Goal: Task Accomplishment & Management: Complete application form

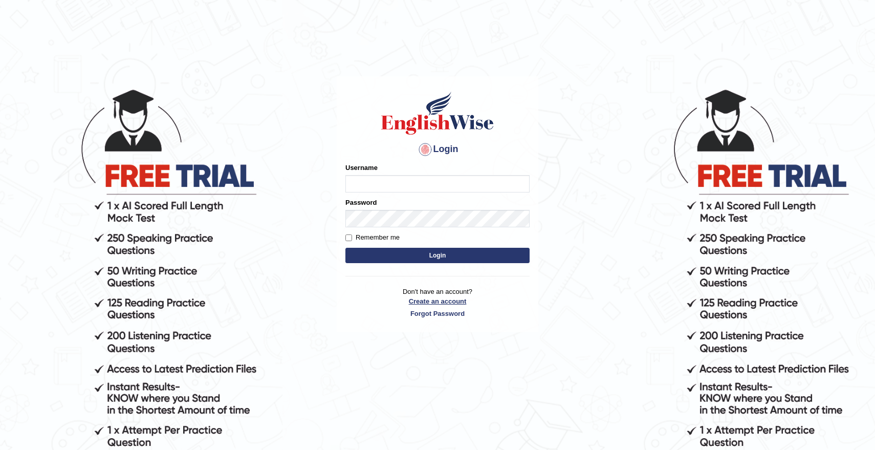
click at [438, 302] on link "Create an account" at bounding box center [437, 301] width 184 height 10
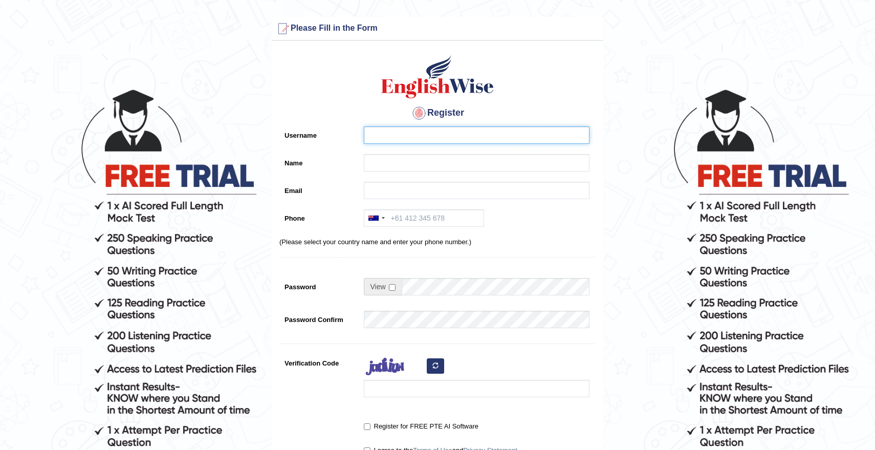
click at [403, 129] on input "Username" at bounding box center [477, 134] width 226 height 17
click at [441, 137] on input "Username" at bounding box center [477, 134] width 226 height 17
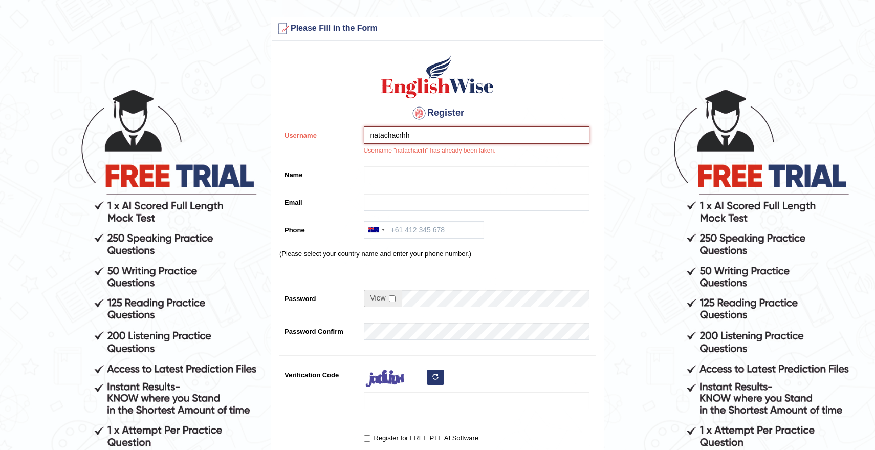
type input "natachacrhh"
click at [425, 176] on input "Name" at bounding box center [477, 174] width 226 height 17
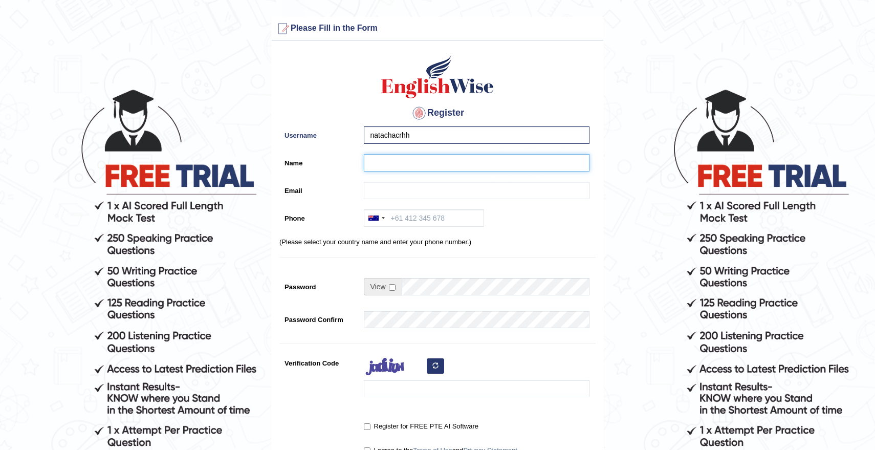
type input "[PERSON_NAME]"
type input "natachacrh@gmail.com"
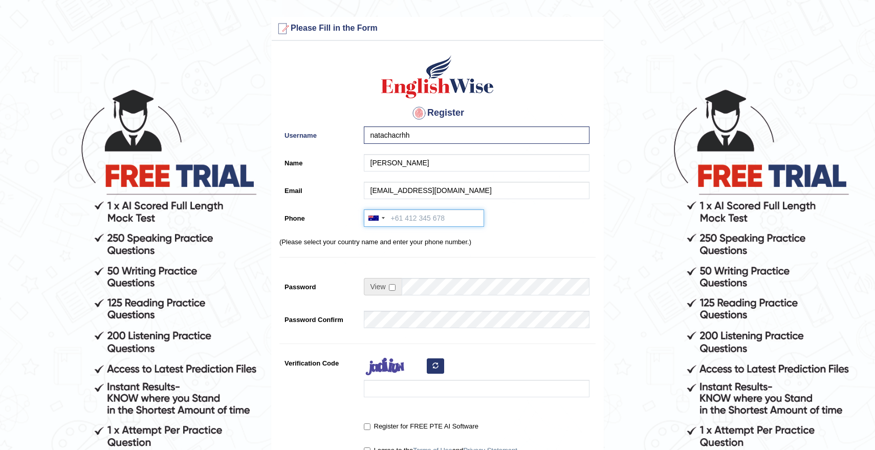
type input "+61426129460"
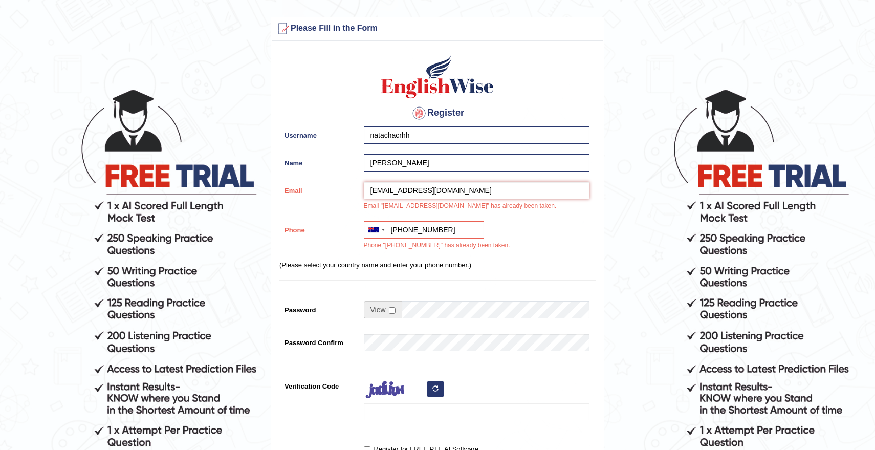
drag, startPoint x: 405, startPoint y: 192, endPoint x: 312, endPoint y: 192, distance: 93.1
click at [312, 192] on div "Email natachacrh@gmail.com Email "natachacrh@gmail.com" has already been taken." at bounding box center [437, 199] width 316 height 34
type input "georgiadownie@gmail.com"
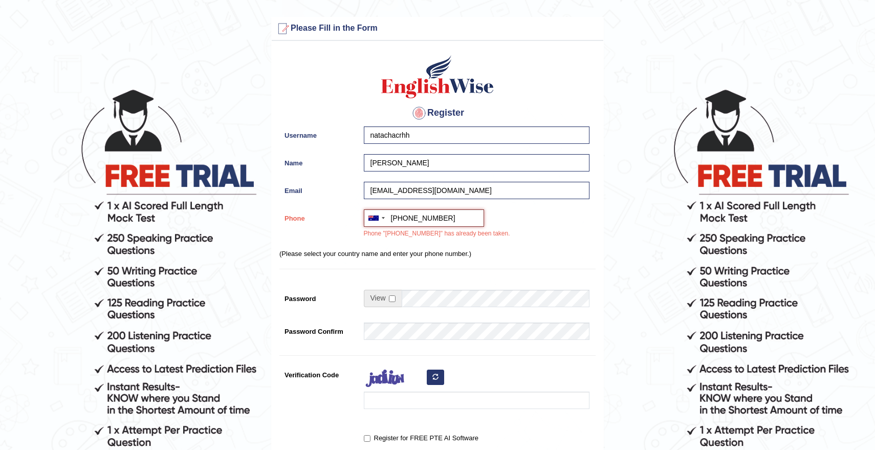
drag, startPoint x: 463, startPoint y: 231, endPoint x: 414, endPoint y: 216, distance: 51.3
click at [414, 216] on input "+61426129460" at bounding box center [424, 217] width 120 height 17
type input "+61475620101"
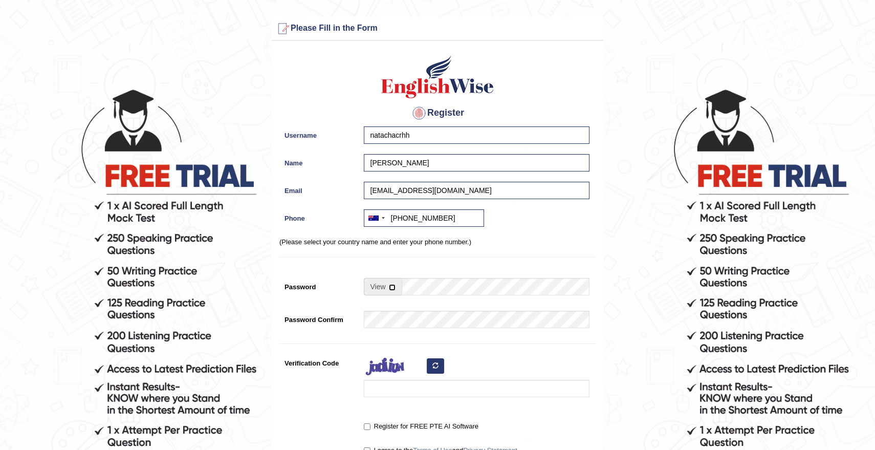
click at [391, 290] on input "checkbox" at bounding box center [392, 287] width 7 height 7
checkbox input "true"
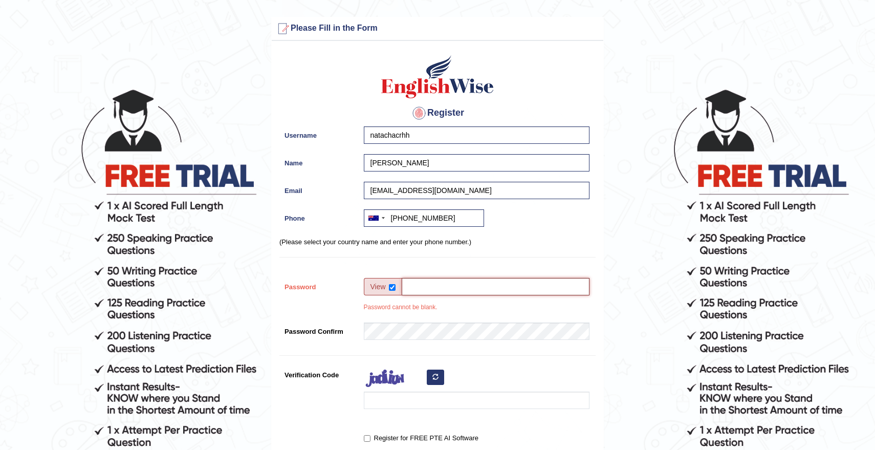
click at [424, 289] on input "Password" at bounding box center [496, 286] width 188 height 17
type input "Niall1322."
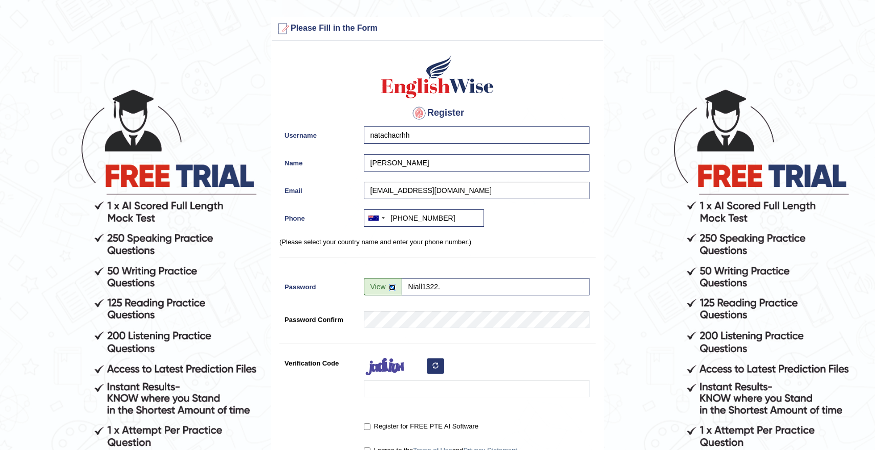
click at [392, 286] on input "checkbox" at bounding box center [392, 287] width 7 height 7
checkbox input "false"
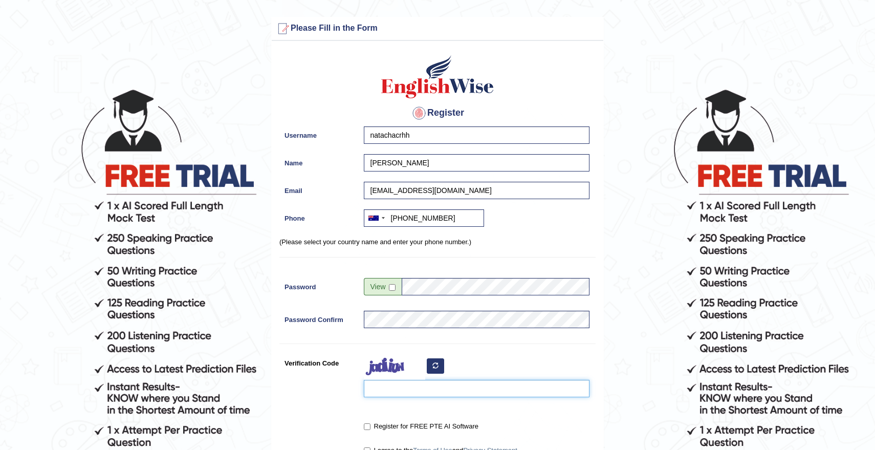
click at [401, 382] on input "Verification Code" at bounding box center [477, 388] width 226 height 17
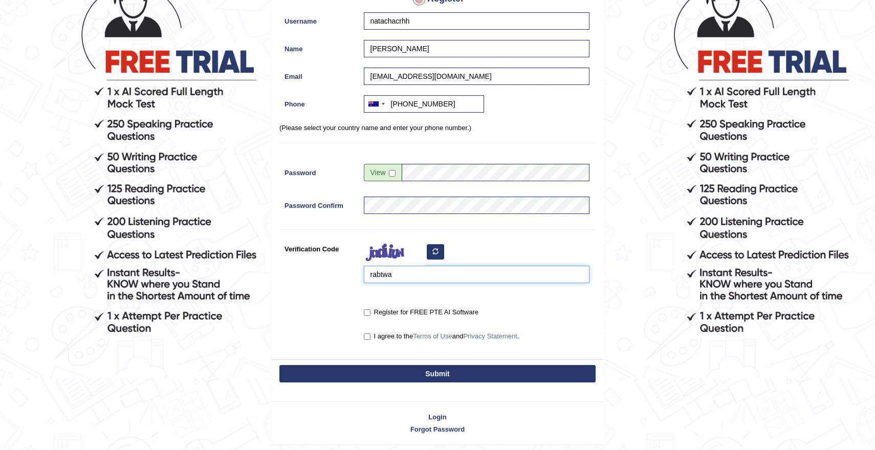
scroll to position [129, 0]
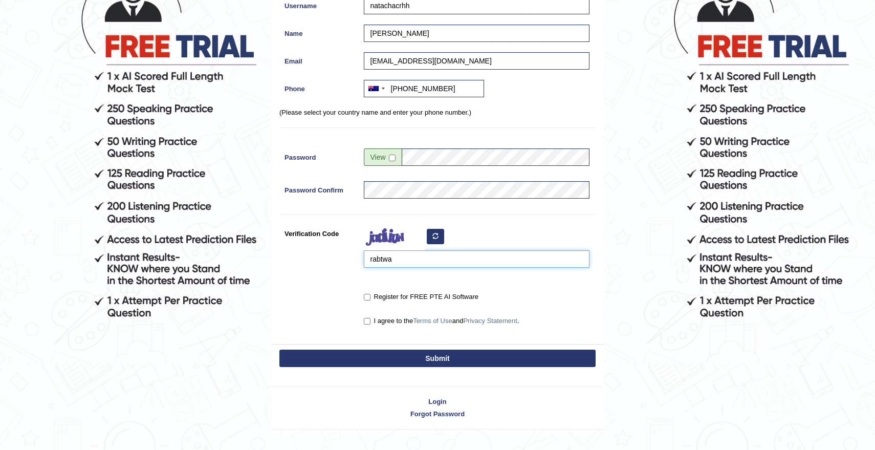
type input "rabtwa"
click at [393, 294] on label "Register for FREE PTE AI Software" at bounding box center [421, 297] width 115 height 10
click at [370, 294] on input "Register for FREE PTE AI Software" at bounding box center [367, 297] width 7 height 7
checkbox input "true"
click at [393, 315] on div "I agree to the Terms of Use and Privacy Statement ." at bounding box center [477, 319] width 226 height 14
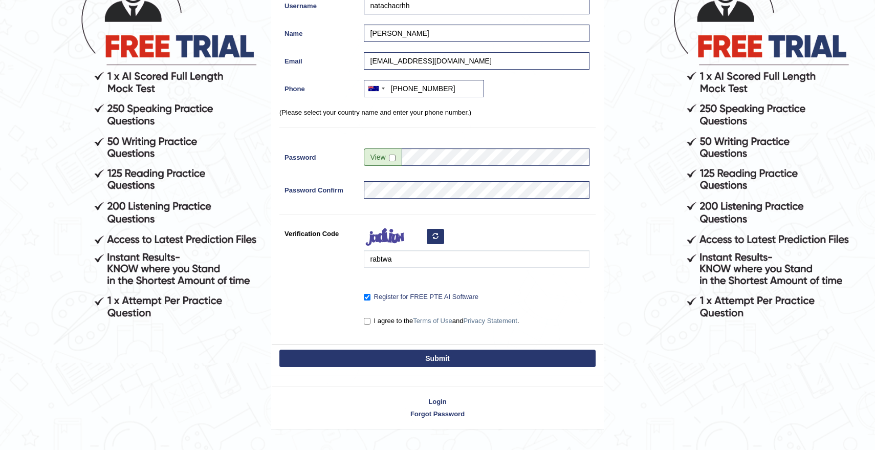
click at [393, 318] on label "I agree to the Terms of Use and Privacy Statement ." at bounding box center [442, 321] width 156 height 10
click at [370, 318] on input "I agree to the Terms of Use and Privacy Statement ." at bounding box center [367, 321] width 7 height 7
checkbox input "true"
click at [396, 358] on button "Submit" at bounding box center [437, 357] width 316 height 17
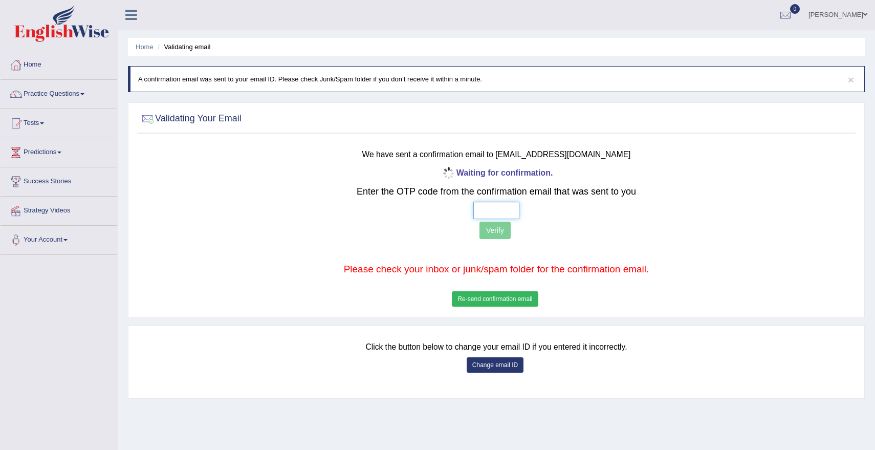
click at [497, 207] on input "text" at bounding box center [496, 210] width 46 height 17
click at [490, 214] on input "text" at bounding box center [496, 210] width 46 height 17
click at [504, 174] on b "Waiting for confirmation." at bounding box center [496, 172] width 113 height 9
click at [146, 47] on link "Home" at bounding box center [145, 47] width 18 height 8
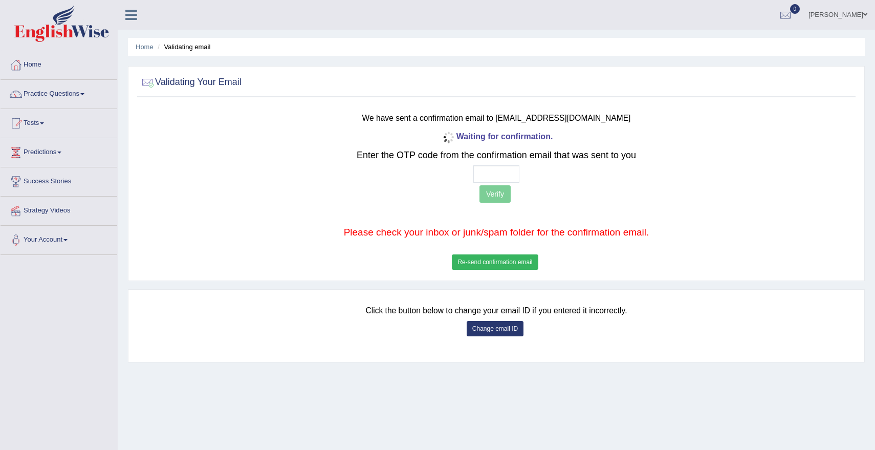
click at [489, 326] on button "Change email ID" at bounding box center [495, 328] width 57 height 15
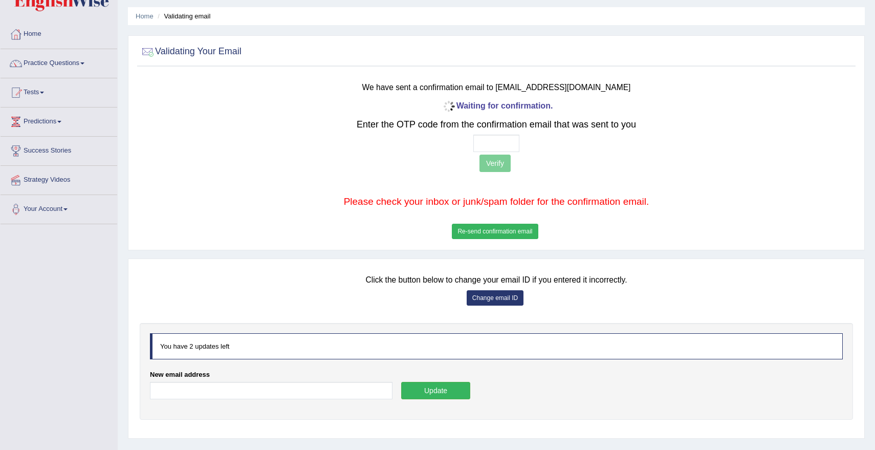
scroll to position [46, 0]
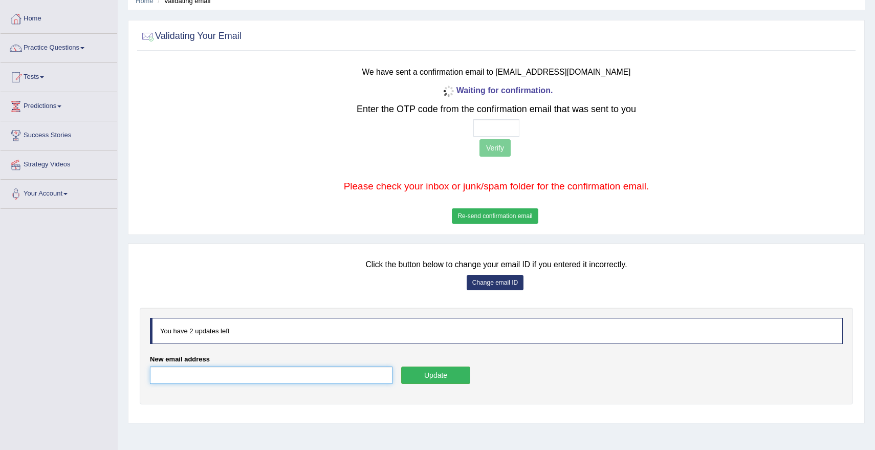
click at [267, 380] on input "New email address" at bounding box center [271, 374] width 243 height 17
type input "georgiadownie@hotmail.com"
click at [426, 378] on button "Update" at bounding box center [435, 374] width 69 height 17
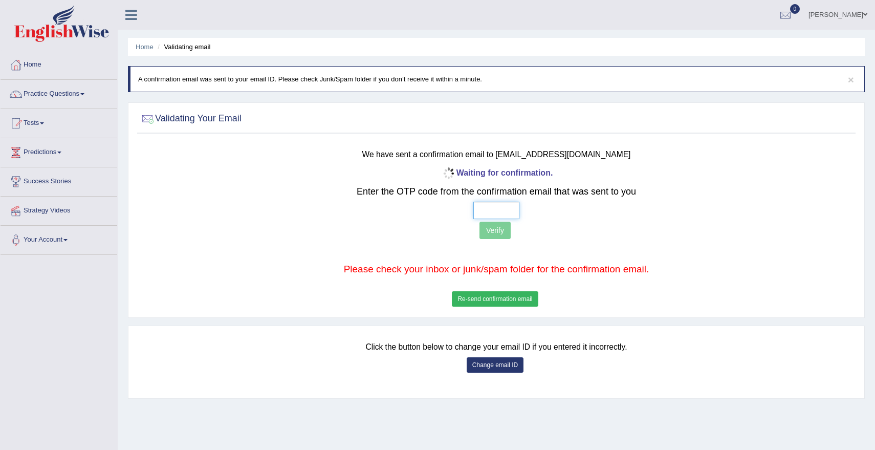
click at [510, 208] on input "text" at bounding box center [496, 210] width 46 height 17
type input "1 3 8 5"
click at [497, 237] on button "Verify" at bounding box center [494, 230] width 31 height 17
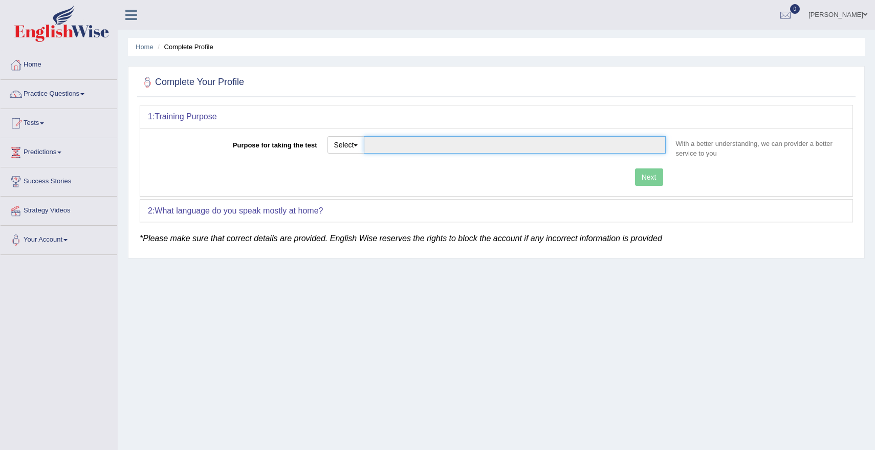
click at [398, 146] on input "Purpose for taking the test" at bounding box center [514, 144] width 301 height 17
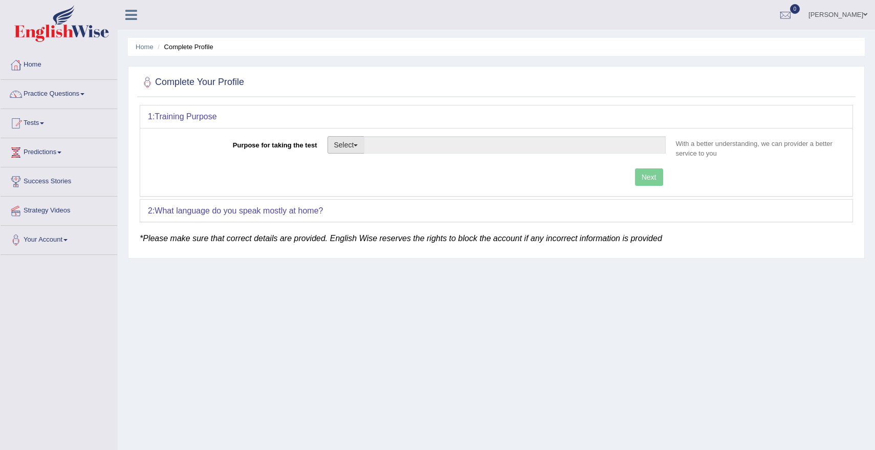
click at [348, 147] on button "Select" at bounding box center [345, 144] width 37 height 17
click at [356, 176] on link "Permanent Residency" at bounding box center [373, 179] width 91 height 13
type input "Permanent Residency"
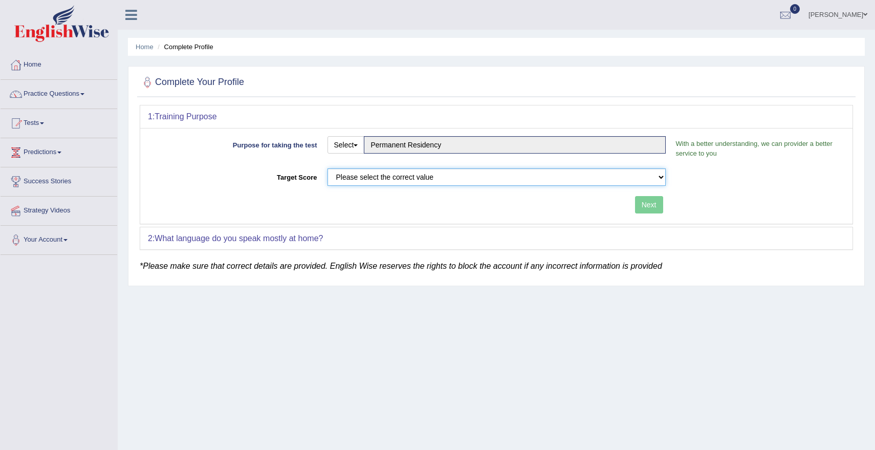
click at [574, 175] on select "Please select the correct value 50 (6 bands) 58 (6.5 bands) 65 (7 bands) 79 (8 …" at bounding box center [496, 176] width 338 height 17
select select "50"
click at [327, 168] on select "Please select the correct value 50 (6 bands) 58 (6.5 bands) 65 (7 bands) 79 (8 …" at bounding box center [496, 176] width 338 height 17
click at [655, 207] on button "Next" at bounding box center [649, 204] width 28 height 17
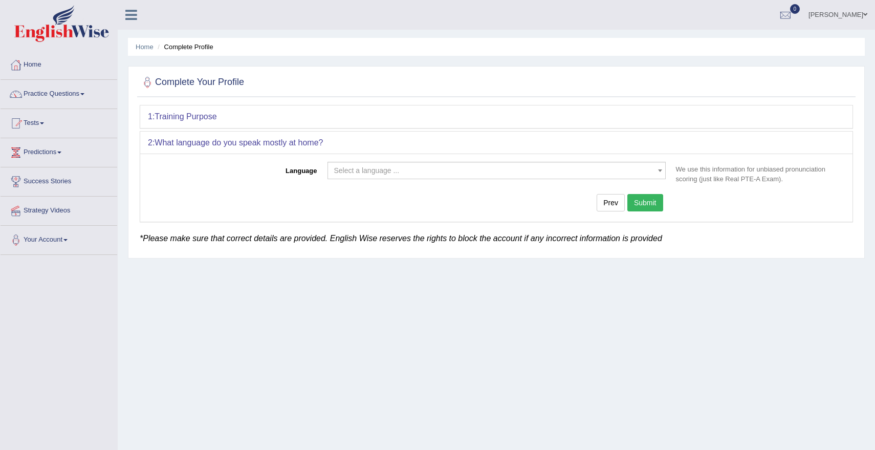
click at [601, 159] on div "Language Select a language ... Afrikaans Albanian Amharic Arabic Armenian Ashan…" at bounding box center [496, 187] width 712 height 68
click at [601, 164] on span "Select a language ..." at bounding box center [496, 170] width 338 height 17
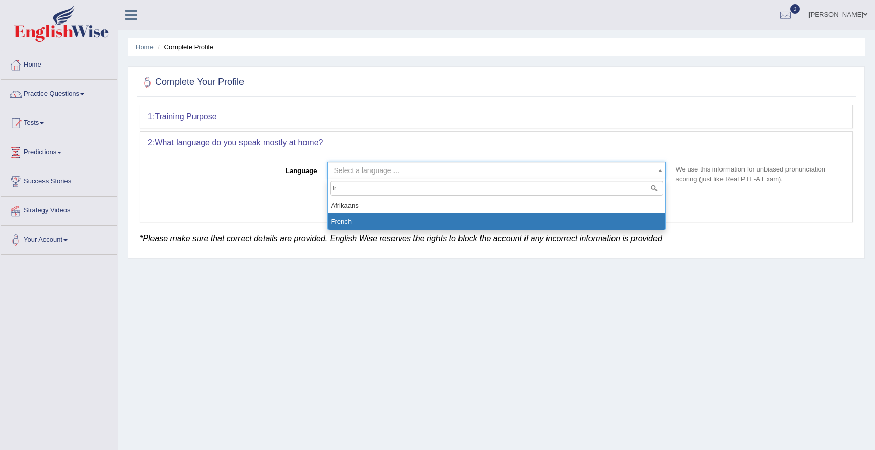
type input "fr"
select select "French"
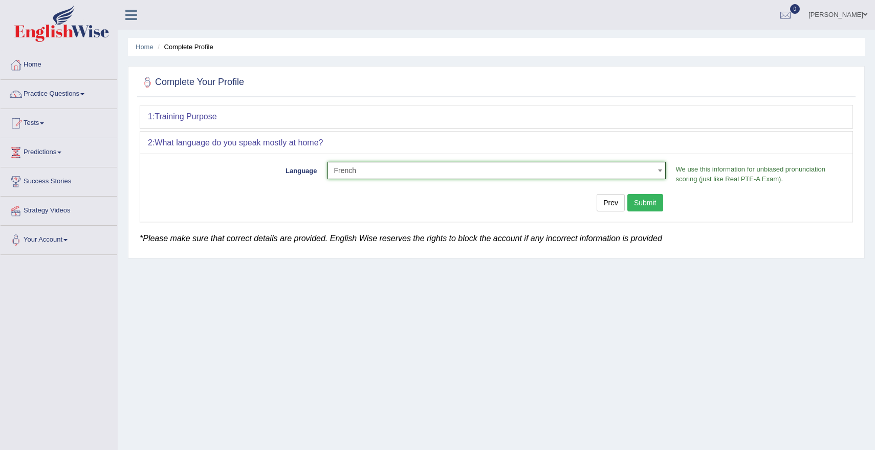
click at [643, 202] on button "Submit" at bounding box center [645, 202] width 36 height 17
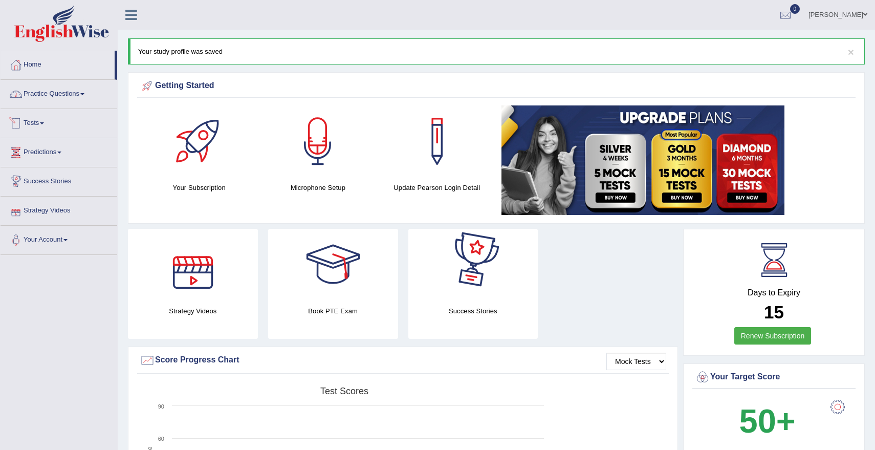
click at [74, 98] on link "Practice Questions" at bounding box center [59, 93] width 117 height 26
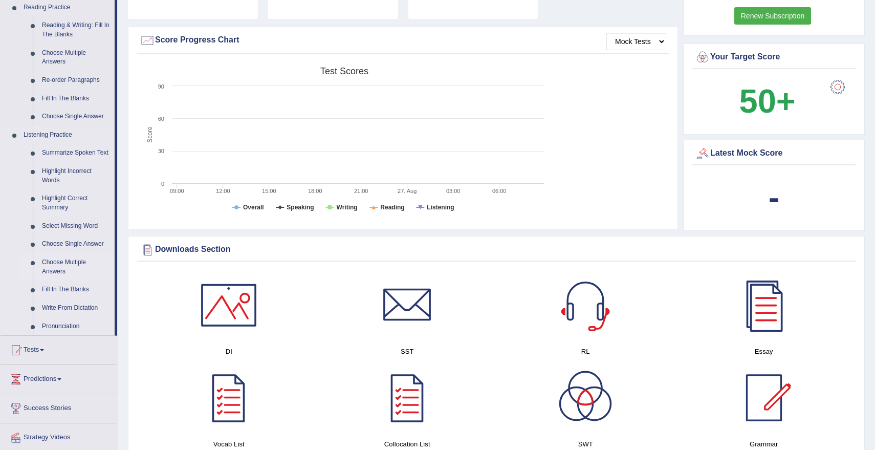
scroll to position [325, 0]
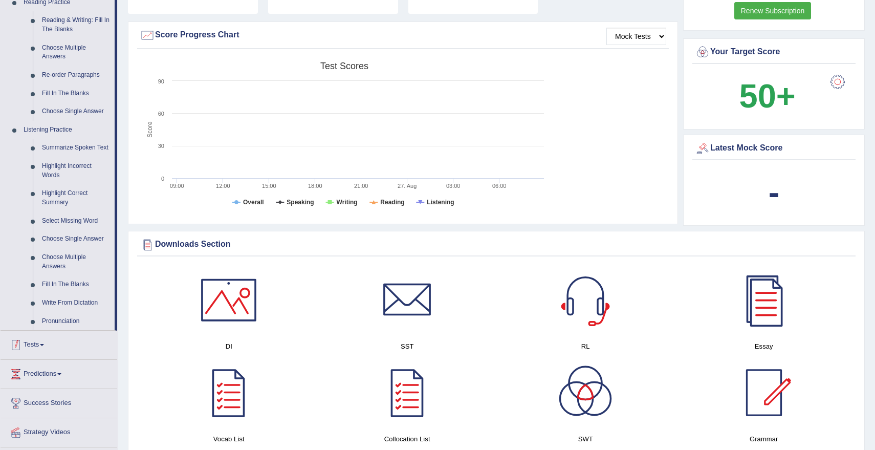
click at [41, 356] on link "Tests" at bounding box center [59, 344] width 117 height 26
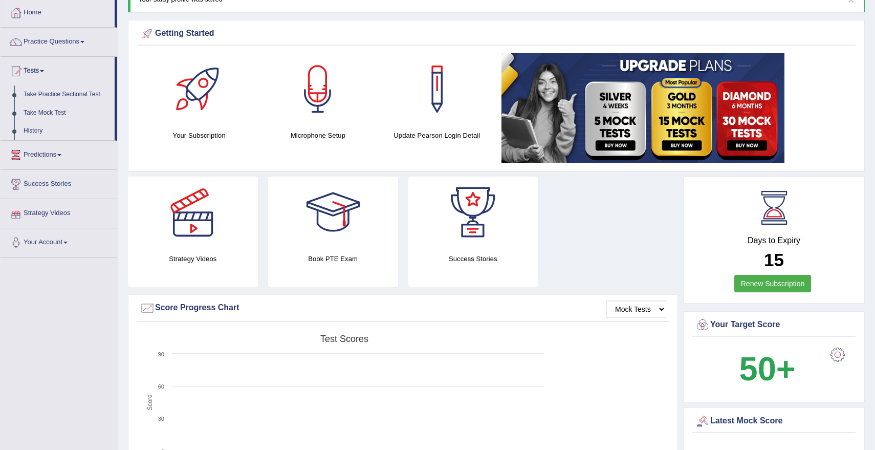
scroll to position [39, 0]
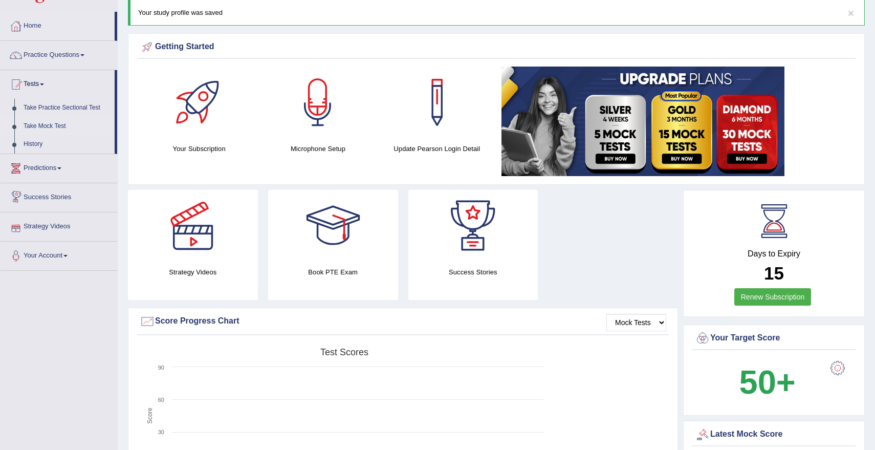
click at [49, 128] on link "Take Mock Test" at bounding box center [67, 126] width 96 height 18
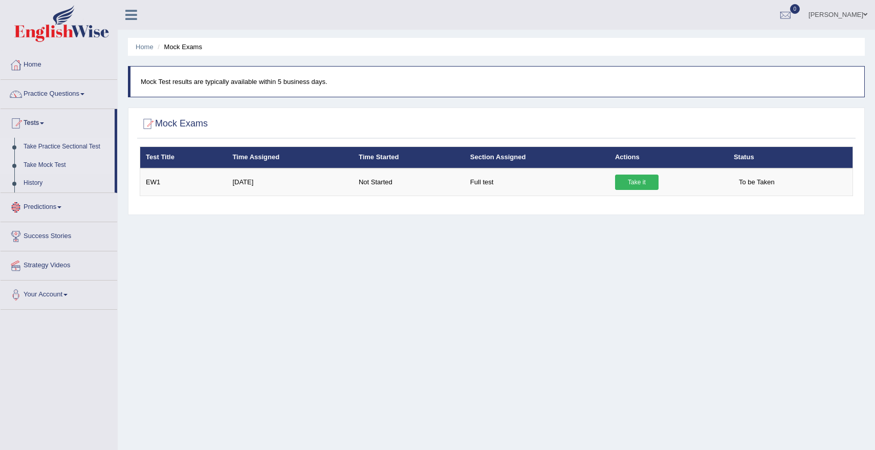
click at [72, 148] on link "Take Practice Sectional Test" at bounding box center [67, 147] width 96 height 18
